Goal: Task Accomplishment & Management: Use online tool/utility

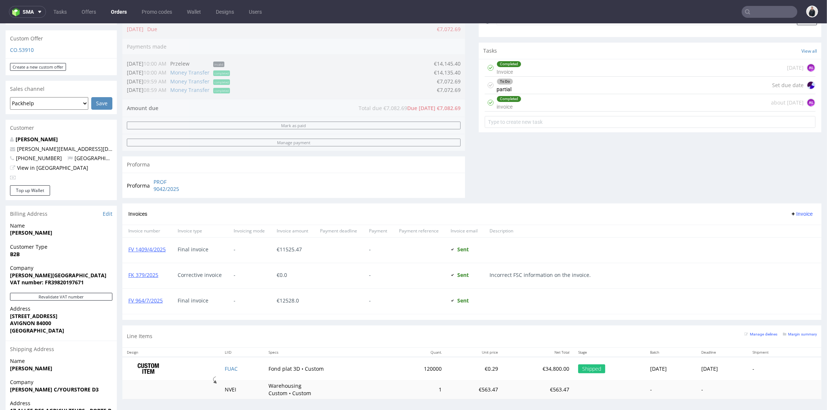
scroll to position [395, 0]
click at [767, 16] on input "text" at bounding box center [770, 12] width 56 height 12
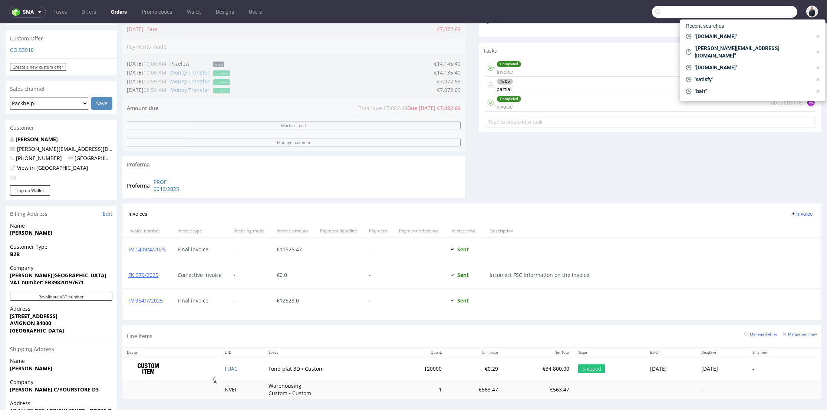
paste input "viorica.md"
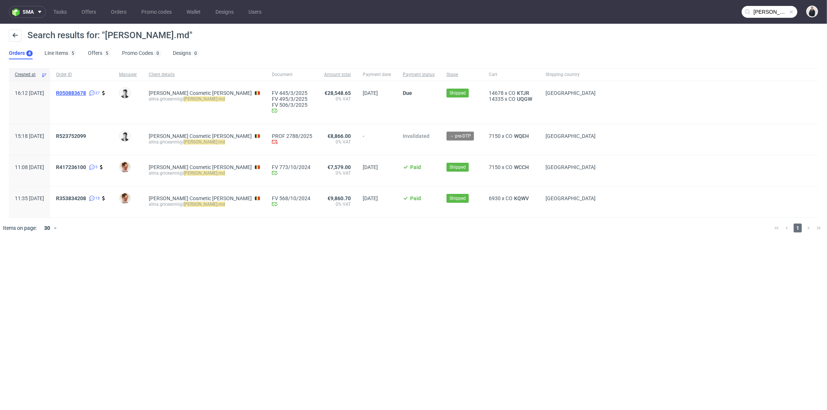
click at [86, 93] on span "R050883678" at bounding box center [71, 93] width 30 height 6
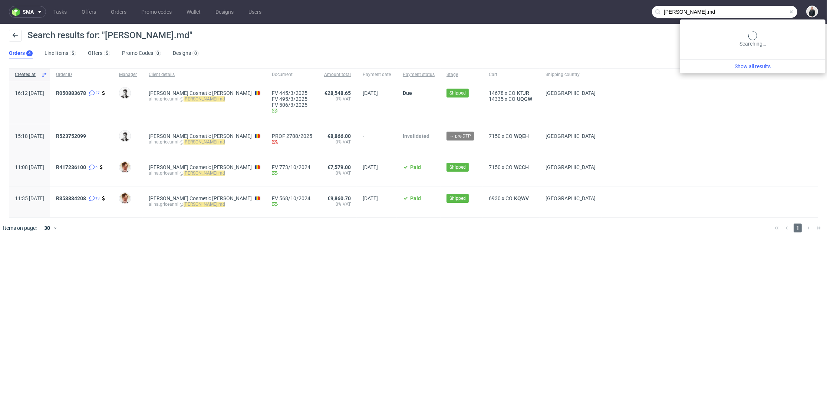
click at [755, 9] on input "viorica.md" at bounding box center [724, 12] width 145 height 12
paste input "lunivers.lu"
type input "lunivers.lu"
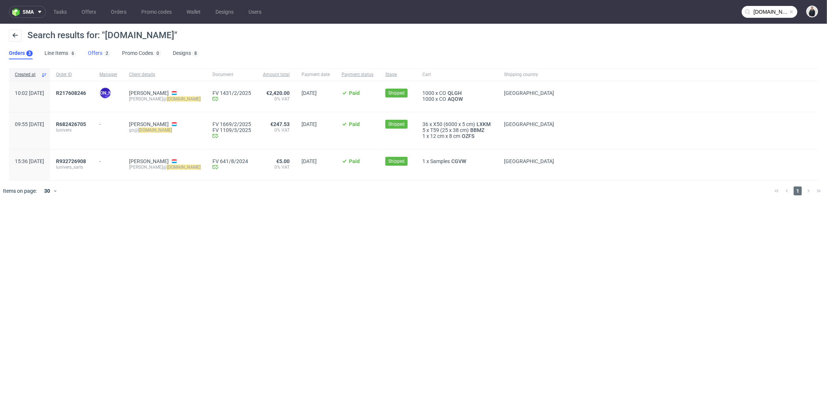
click at [103, 51] on div "2" at bounding box center [106, 52] width 8 height 7
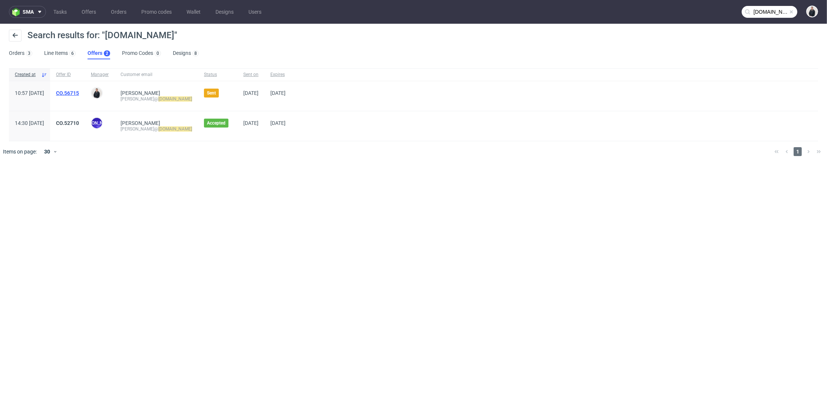
click at [79, 94] on link "CO.56715" at bounding box center [67, 93] width 23 height 6
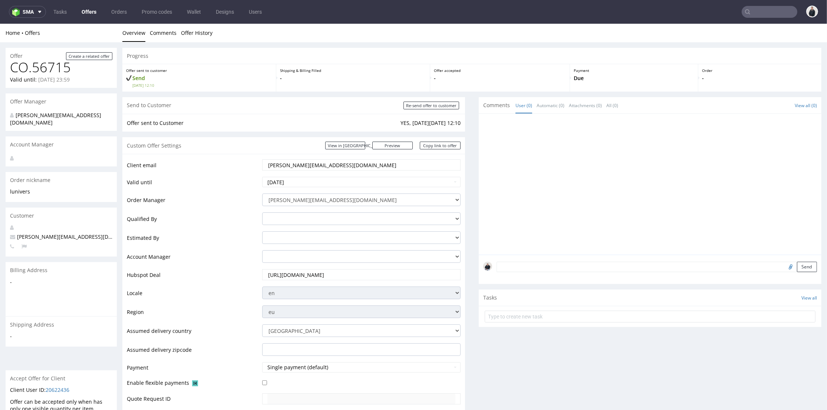
scroll to position [329, 0]
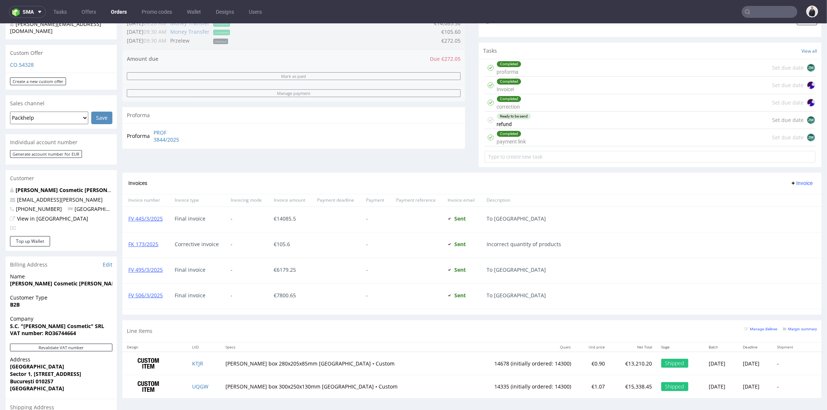
scroll to position [329, 0]
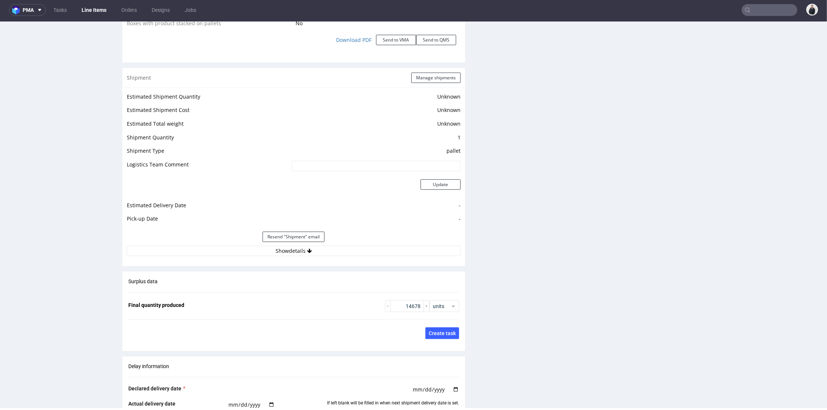
scroll to position [742, 0]
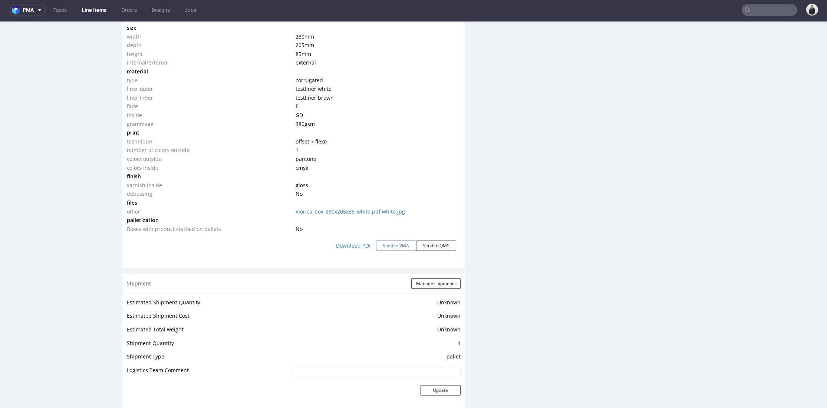
click at [380, 244] on button "Send to VMA" at bounding box center [396, 246] width 40 height 10
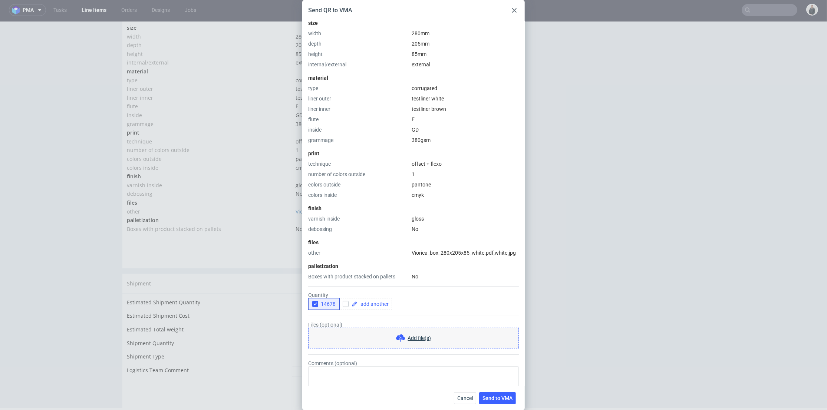
scroll to position [153, 0]
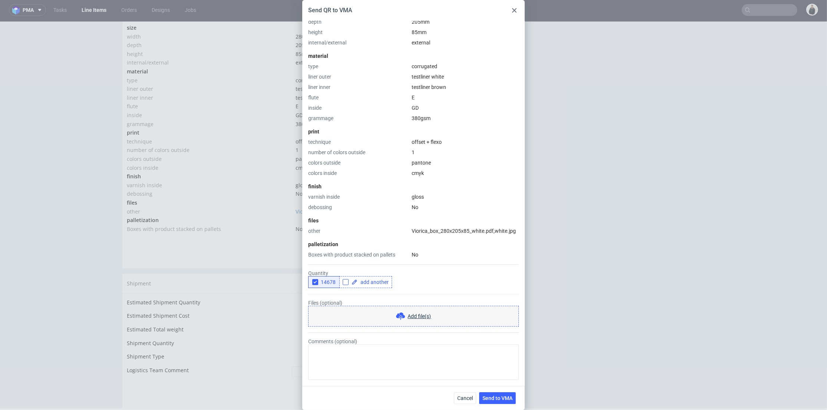
click at [347, 283] on input "checkbox" at bounding box center [346, 282] width 6 height 6
checkbox input "true"
click at [363, 281] on span at bounding box center [372, 282] width 31 height 5
checkbox input "true"
click at [340, 290] on form "Quantity 14678 10000 Files (optional) Add file(s) Comments (optional)" at bounding box center [413, 319] width 211 height 122
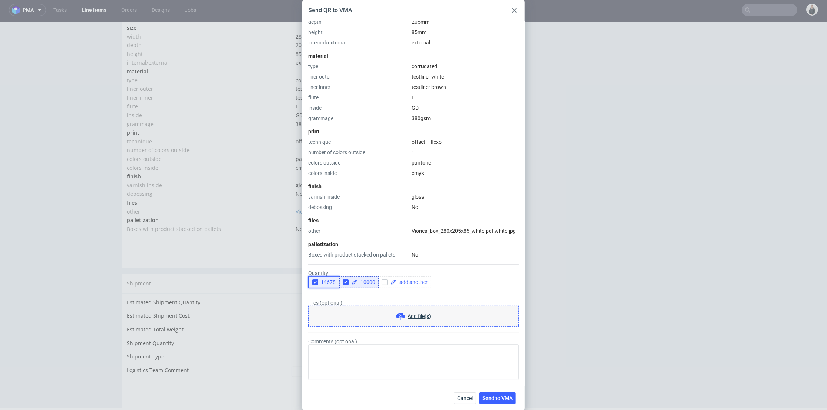
click at [317, 284] on icon "button" at bounding box center [315, 282] width 5 height 5
click at [484, 285] on div "14678 10000" at bounding box center [413, 282] width 211 height 12
click at [502, 393] on button "Send to VMA" at bounding box center [497, 398] width 37 height 12
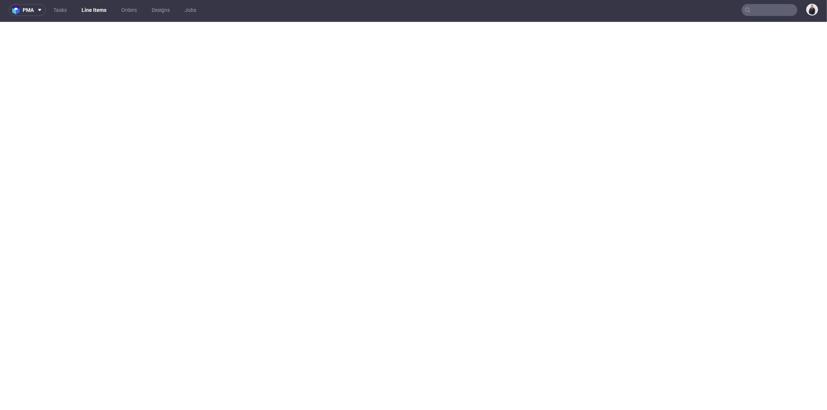
select select "in_progress"
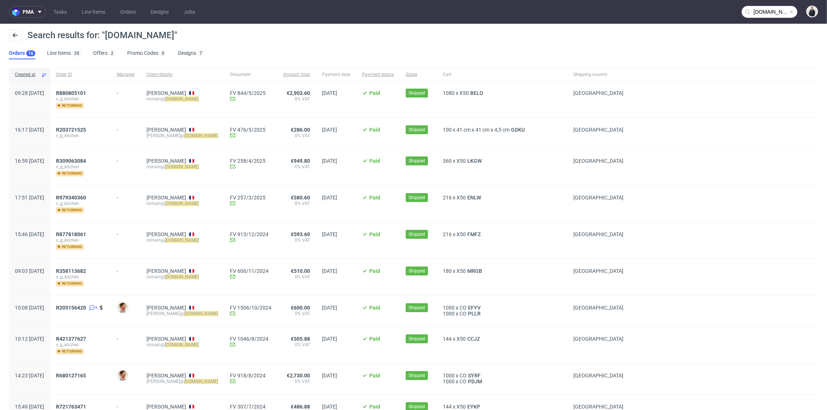
click at [761, 12] on input "[DOMAIN_NAME]" at bounding box center [770, 12] width 56 height 12
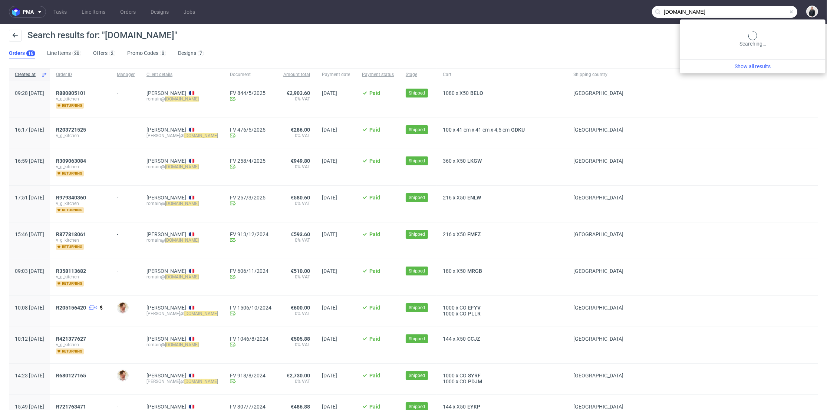
paste input "[EMAIL_ADDRESS][DOMAIN_NAME]"
type input "[EMAIL_ADDRESS][DOMAIN_NAME]"
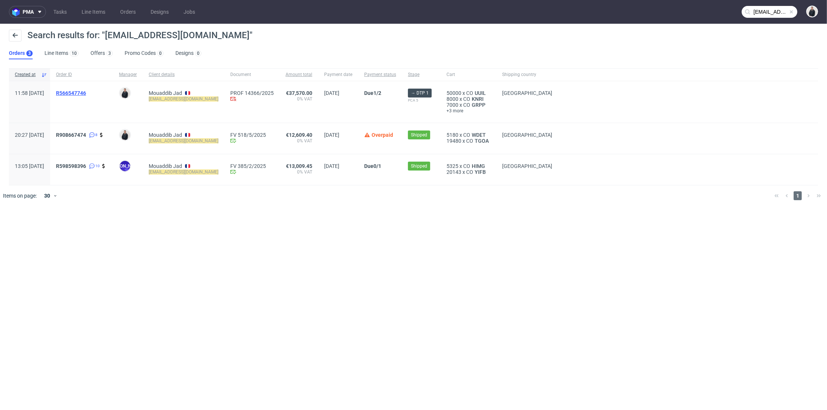
click at [86, 96] on span "R566547746" at bounding box center [71, 93] width 30 height 6
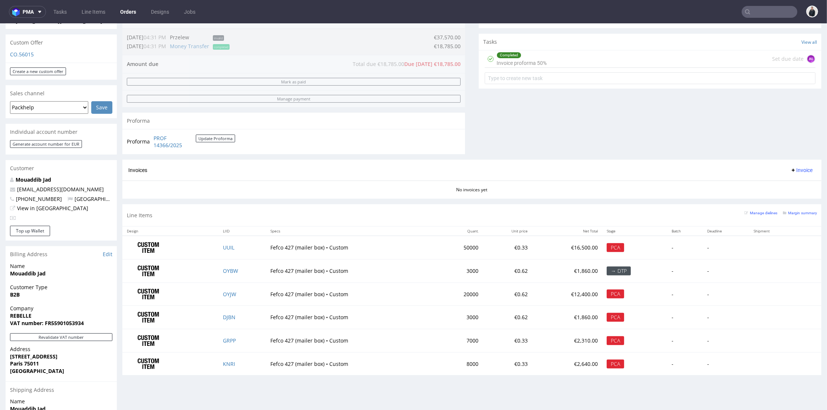
scroll to position [168, 0]
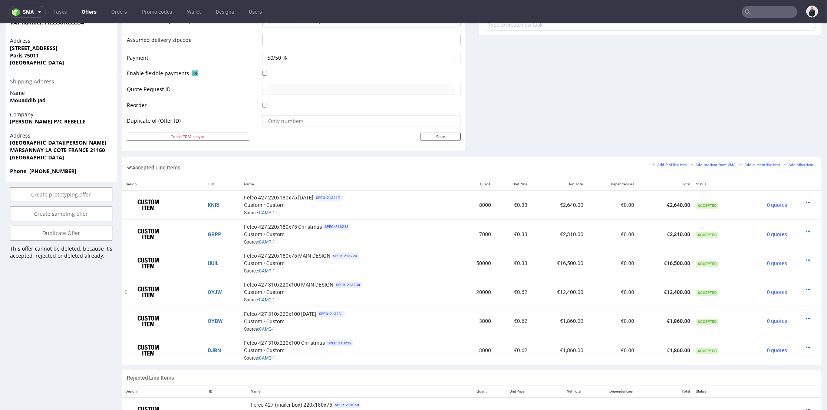
scroll to position [371, 0]
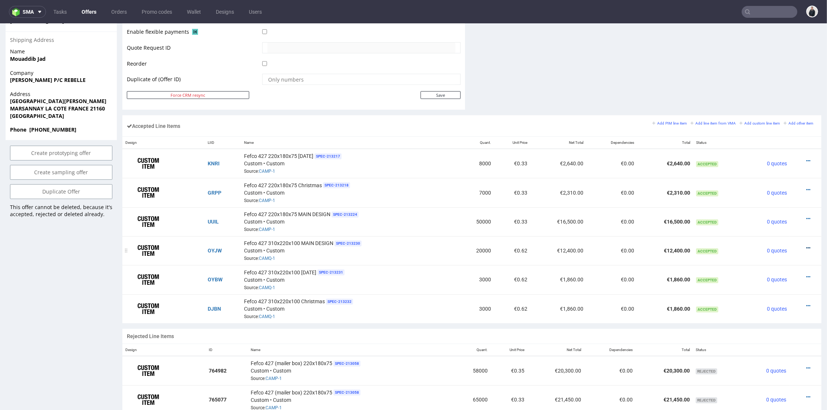
click at [806, 246] on icon at bounding box center [808, 248] width 4 height 5
click at [774, 169] on li "Edit item price" at bounding box center [774, 162] width 65 height 13
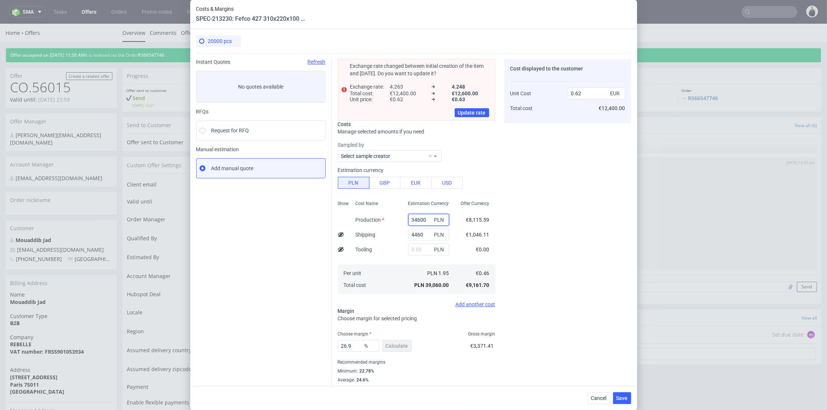
drag, startPoint x: 406, startPoint y: 218, endPoint x: 411, endPoint y: 219, distance: 4.9
click at [411, 219] on input "34600" at bounding box center [428, 220] width 41 height 12
type input "32800"
click at [580, 126] on div "Cost displayed to the customer Unit Cost Total cost 0.6 EUR €12,400.00" at bounding box center [567, 225] width 127 height 333
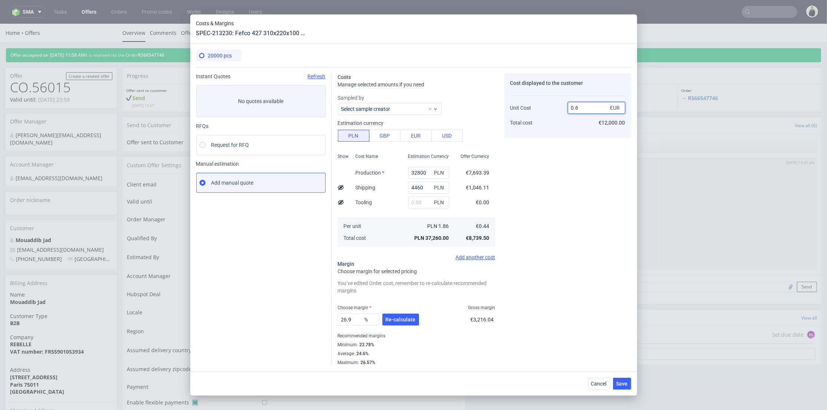
drag, startPoint x: 579, startPoint y: 107, endPoint x: 576, endPoint y: 125, distance: 18.0
click at [579, 107] on input "0.6" at bounding box center [596, 108] width 57 height 12
type input "0.60"
type input "26.666666666666668"
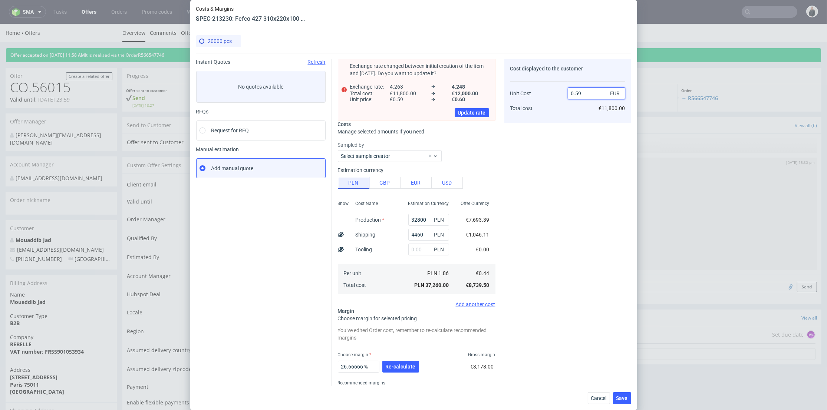
click at [575, 92] on input "0.59" at bounding box center [596, 94] width 57 height 12
click at [576, 93] on input "0.59" at bounding box center [596, 94] width 57 height 12
type input "0.69"
type input "36.23188405797101"
click at [576, 93] on input "0.68" at bounding box center [596, 94] width 57 height 12
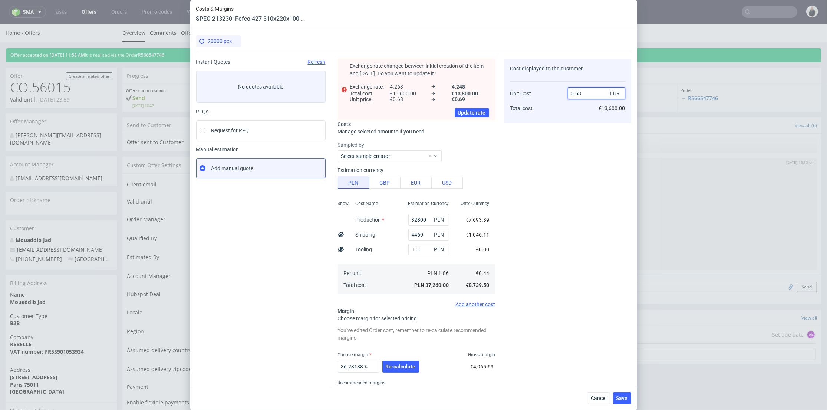
type input "0.63"
click at [569, 129] on div "Cost displayed to the customer Unit Cost Total cost 0.63 EUR €13,600.00" at bounding box center [567, 236] width 127 height 354
type input "30.158730158730158"
type input "0.62"
click at [401, 365] on span "Re-calculate" at bounding box center [401, 366] width 30 height 5
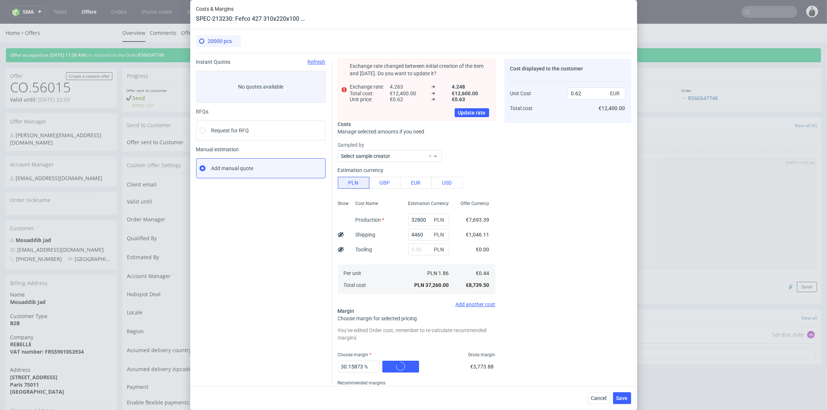
scroll to position [12, 0]
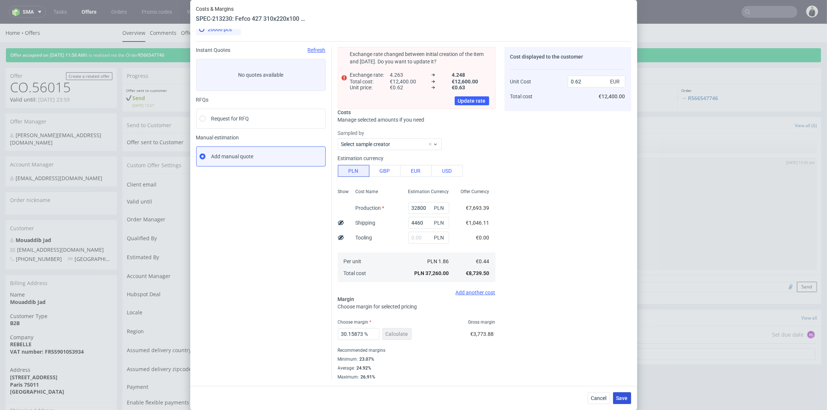
click at [623, 397] on span "Save" at bounding box center [621, 398] width 11 height 5
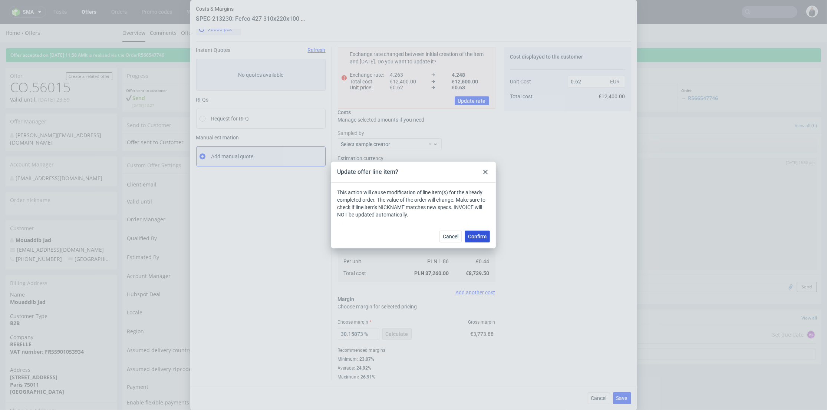
click at [484, 237] on span "Confirm" at bounding box center [477, 236] width 19 height 5
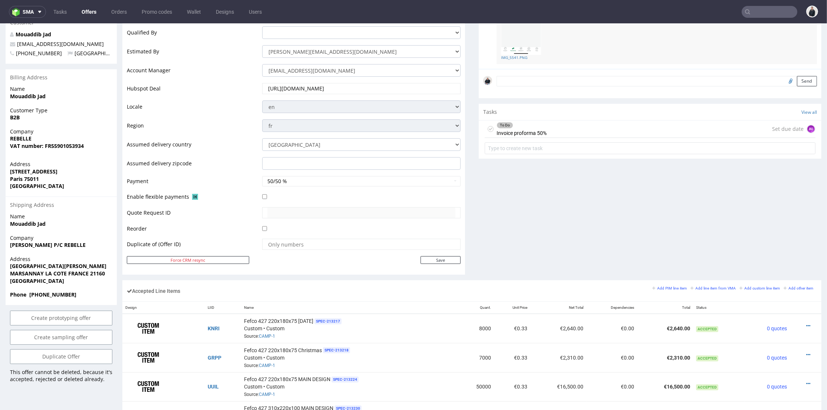
scroll to position [371, 0]
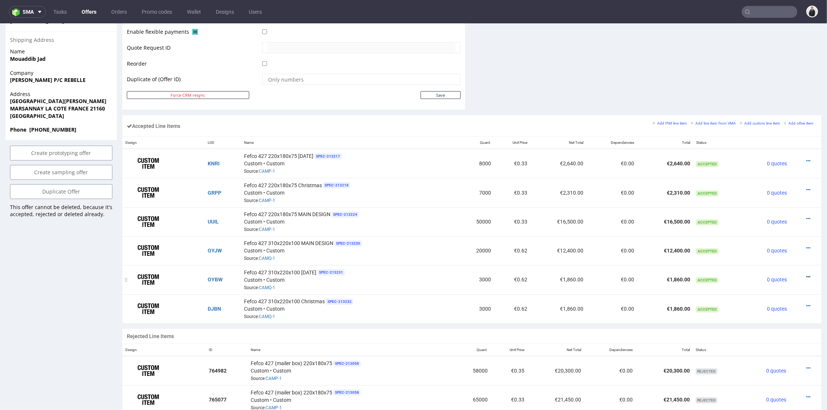
click at [806, 274] on icon at bounding box center [808, 276] width 4 height 5
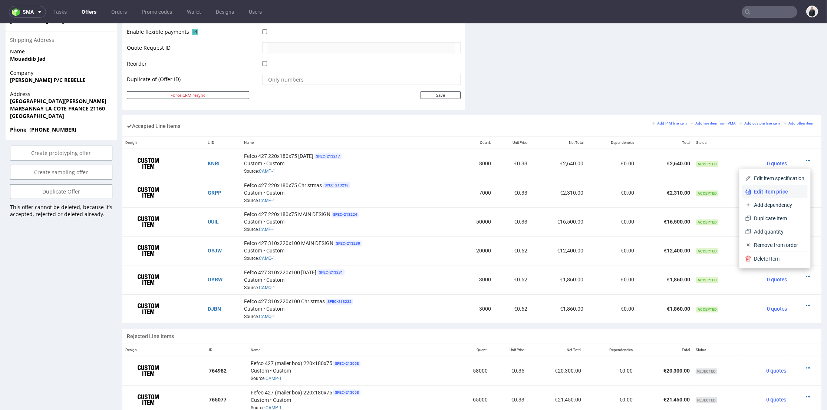
click at [774, 189] on span "Edit item price" at bounding box center [777, 191] width 53 height 7
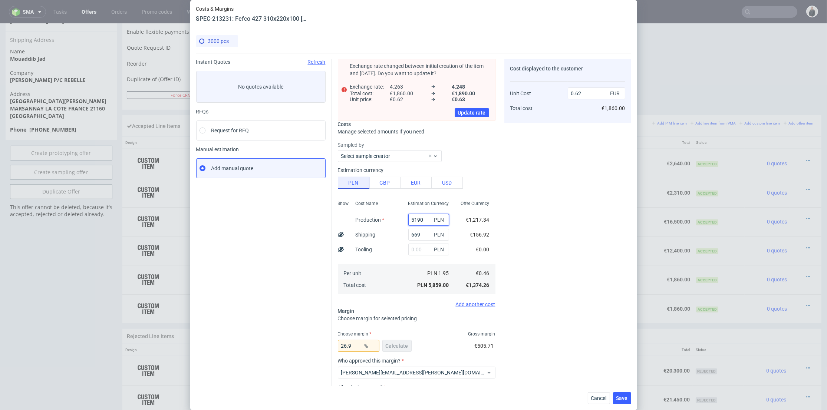
drag, startPoint x: 422, startPoint y: 219, endPoint x: 392, endPoint y: 218, distance: 30.4
click at [392, 218] on div "Show Cost Name Production Shipping Tooling Per unit Total cost Estimation Curre…" at bounding box center [417, 247] width 158 height 98
type input "4920"
type input "0.6"
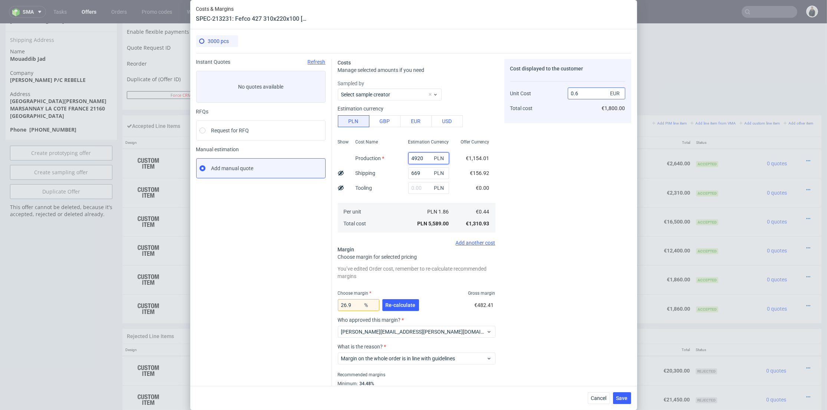
type input "4920"
click at [586, 88] on input "0.6" at bounding box center [596, 94] width 57 height 12
type input "0.62"
type input "29.03225806451613"
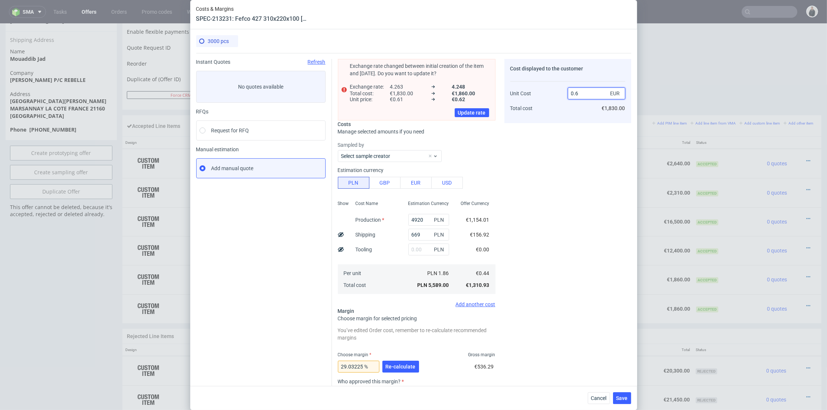
type input "0.63"
type input "30.158730158730158"
type input "0.62"
drag, startPoint x: 539, startPoint y: 232, endPoint x: 522, endPoint y: 247, distance: 22.8
click at [538, 232] on div "Cost displayed to the customer Unit Cost Total cost 0.62 EUR €1,860.00" at bounding box center [567, 262] width 127 height 407
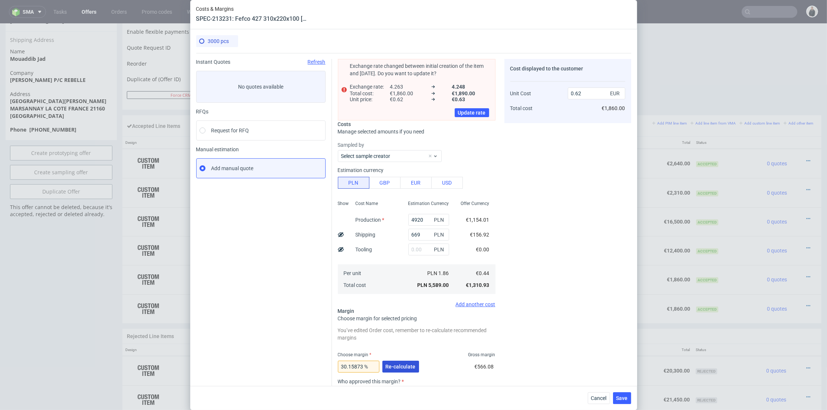
click at [396, 362] on button "Re-calculate" at bounding box center [400, 367] width 37 height 12
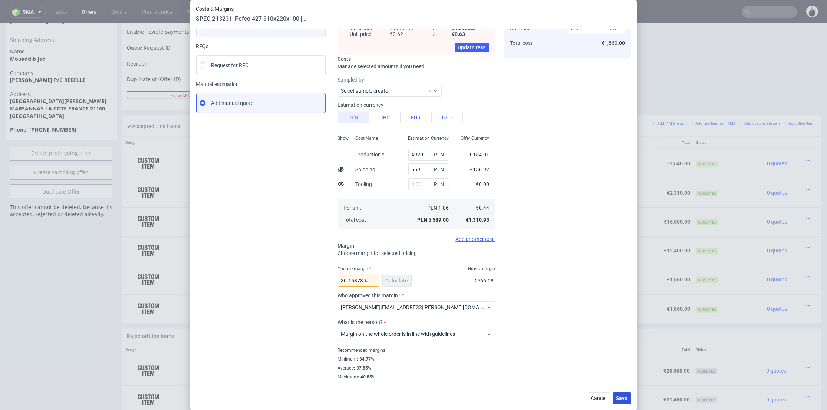
click at [622, 396] on span "Save" at bounding box center [621, 398] width 11 height 5
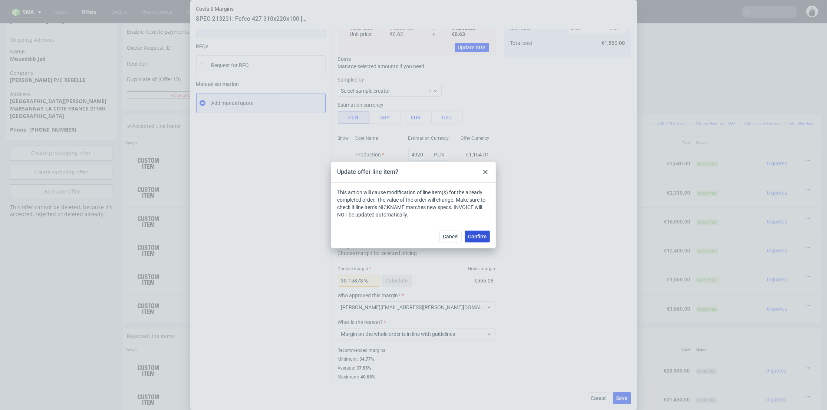
click at [481, 240] on button "Confirm" at bounding box center [477, 237] width 25 height 12
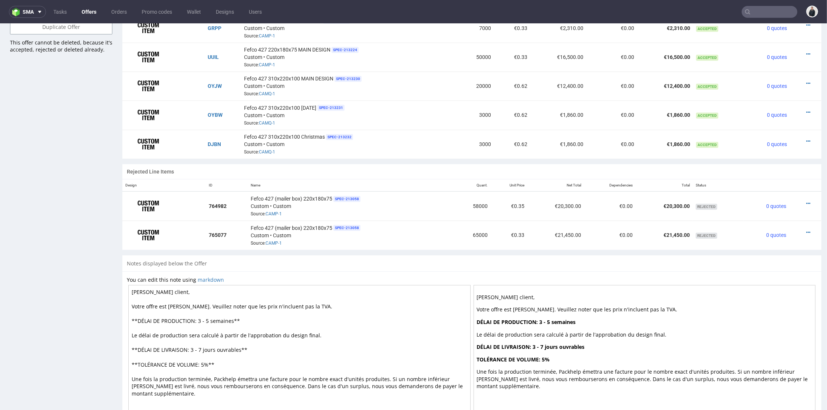
scroll to position [412, 0]
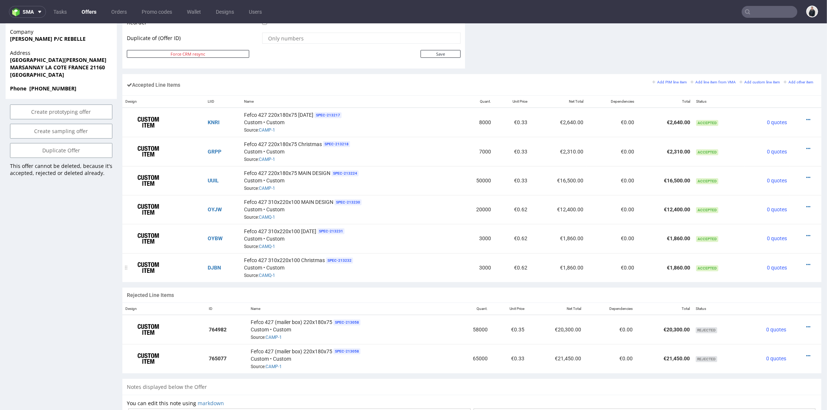
click at [799, 261] on div at bounding box center [803, 264] width 21 height 7
click at [806, 262] on icon at bounding box center [808, 264] width 4 height 5
click at [772, 177] on span "Edit item price" at bounding box center [777, 178] width 53 height 7
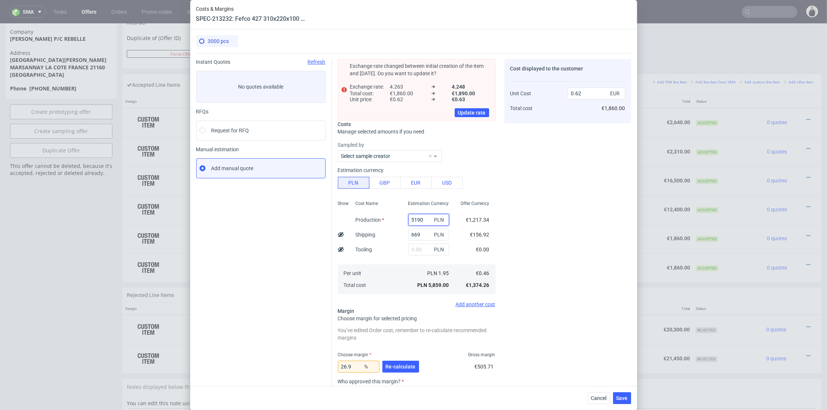
drag, startPoint x: 421, startPoint y: 218, endPoint x: 375, endPoint y: 217, distance: 45.3
click at [375, 217] on div "Show Cost Name Production Shipping Tooling Per unit Total cost Estimation Curre…" at bounding box center [417, 247] width 158 height 98
type input "4*920"
type input "0.07"
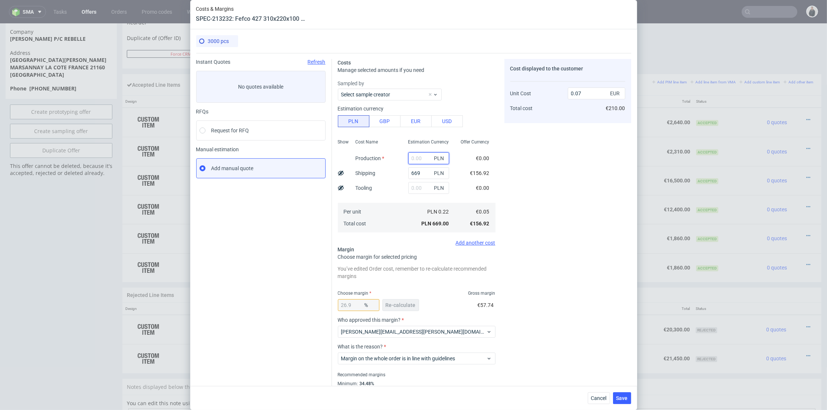
click at [411, 155] on input "text" at bounding box center [428, 158] width 41 height 12
type input "4920"
type input "0.6"
type input "4920"
click at [584, 98] on input "0.6" at bounding box center [596, 94] width 57 height 12
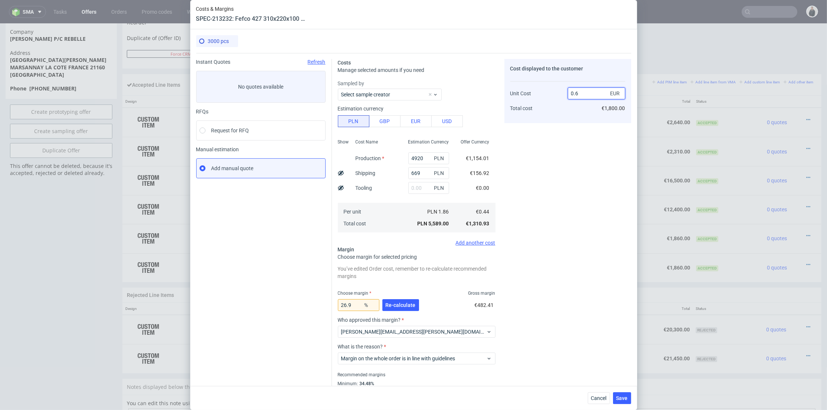
type input "0.63"
type input "30.158730158730158"
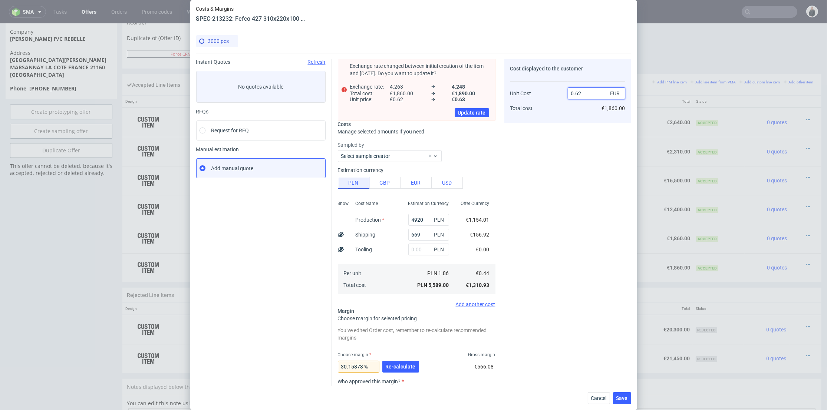
type input "0.62"
click at [567, 224] on div "Cost displayed to the customer Unit Cost Total cost 0.62 EUR €1,860.00" at bounding box center [567, 262] width 127 height 407
click at [405, 370] on button "Re-calculate" at bounding box center [400, 367] width 37 height 12
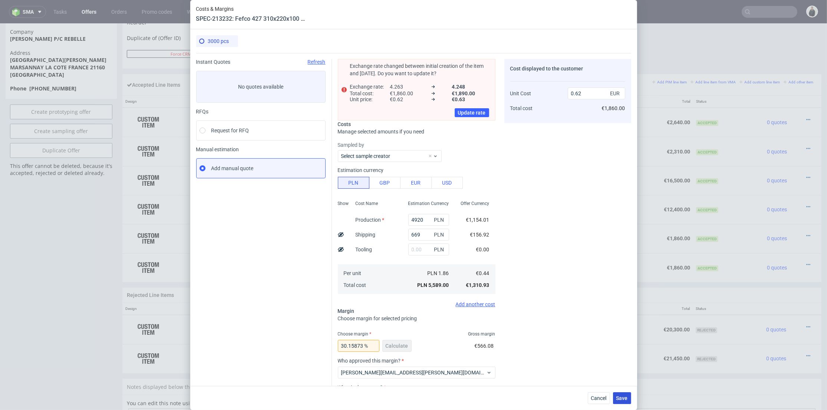
click at [624, 399] on span "Save" at bounding box center [621, 398] width 11 height 5
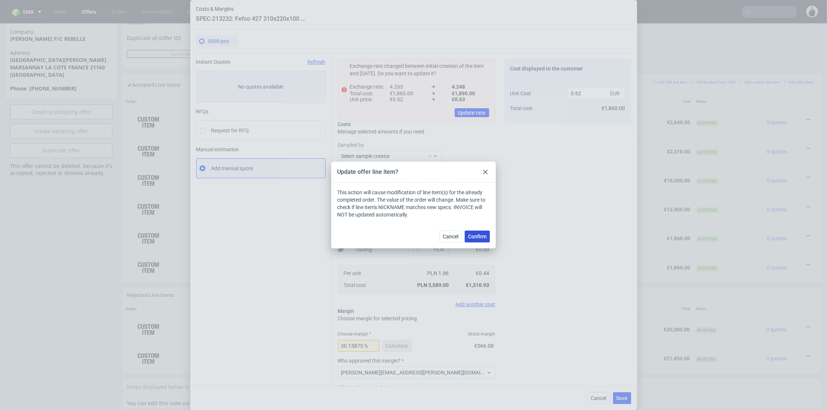
click at [474, 237] on span "Confirm" at bounding box center [477, 236] width 19 height 5
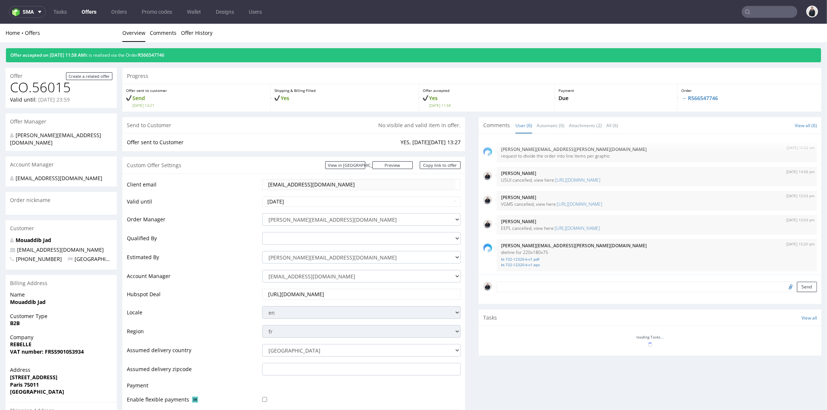
scroll to position [118, 0]
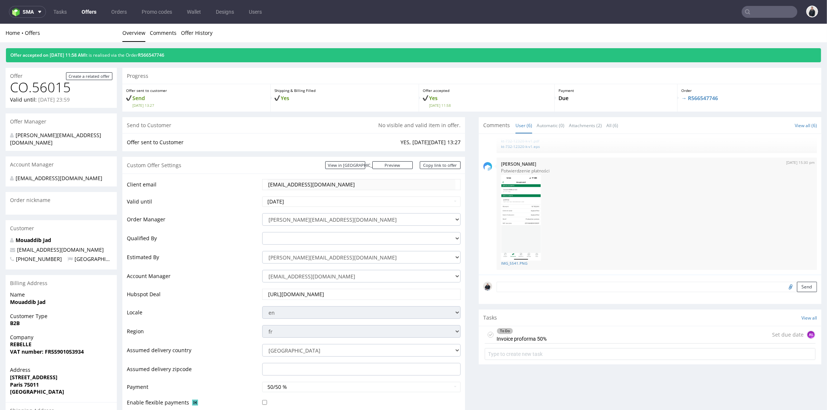
click at [616, 306] on div "Comments User (6) Automatic (0) Attachments (2) All (6) View all (6) [DATE] 10:…" at bounding box center [650, 301] width 343 height 369
